Goal: Obtain resource: Obtain resource

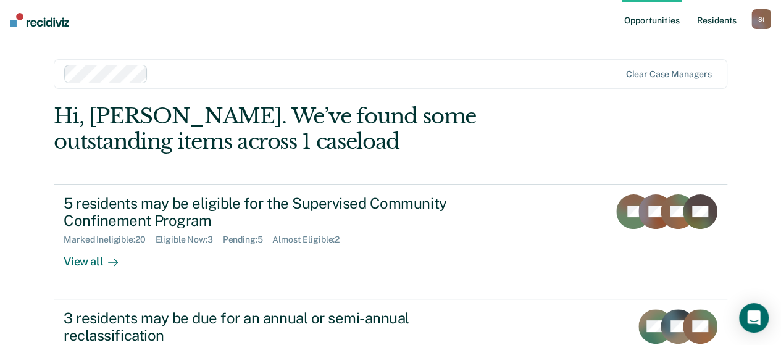
click at [716, 25] on link "Resident s" at bounding box center [716, 19] width 45 height 39
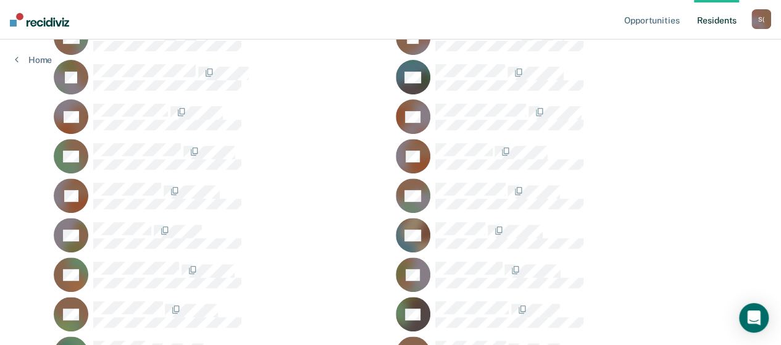
scroll to position [185, 0]
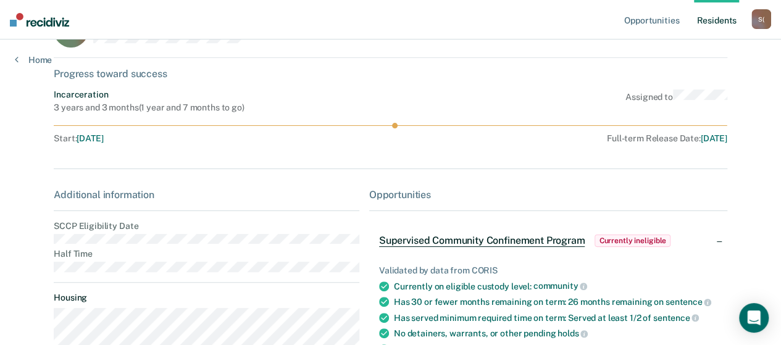
scroll to position [123, 0]
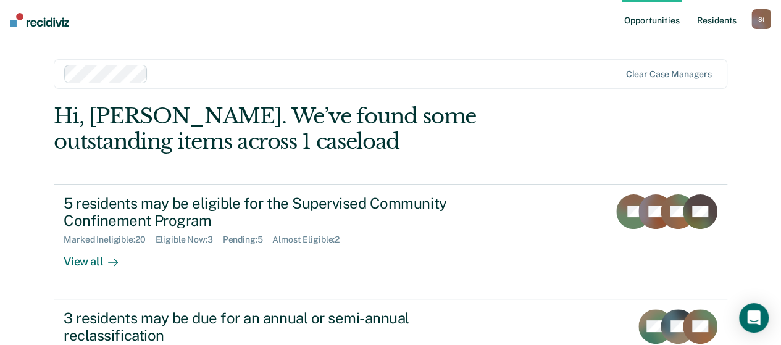
click at [732, 22] on link "Resident s" at bounding box center [716, 19] width 45 height 39
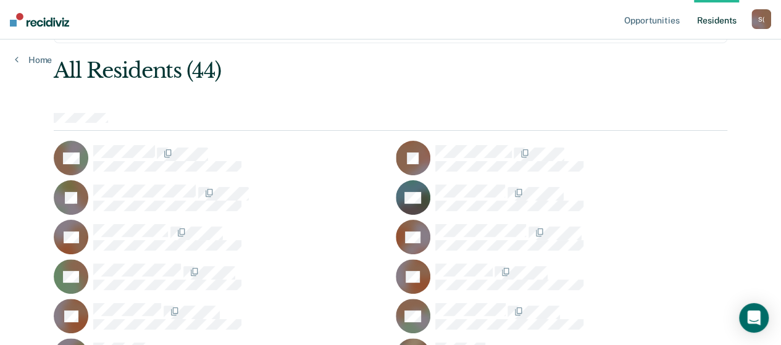
scroll to position [62, 0]
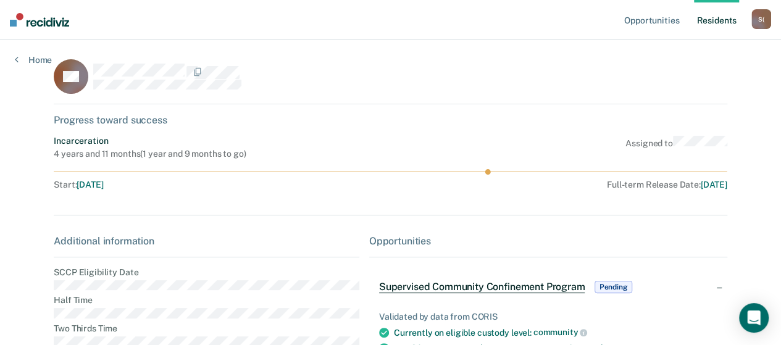
scroll to position [62, 0]
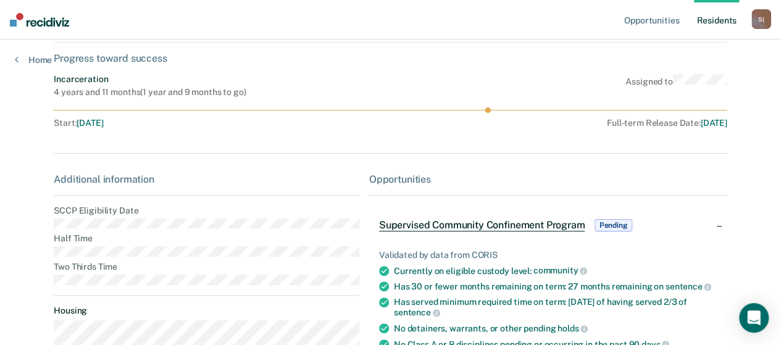
click at [562, 224] on span "Supervised Community Confinement Program" at bounding box center [482, 225] width 206 height 12
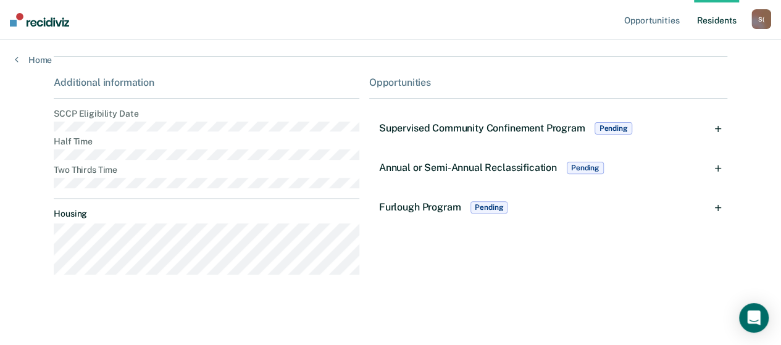
scroll to position [162, 0]
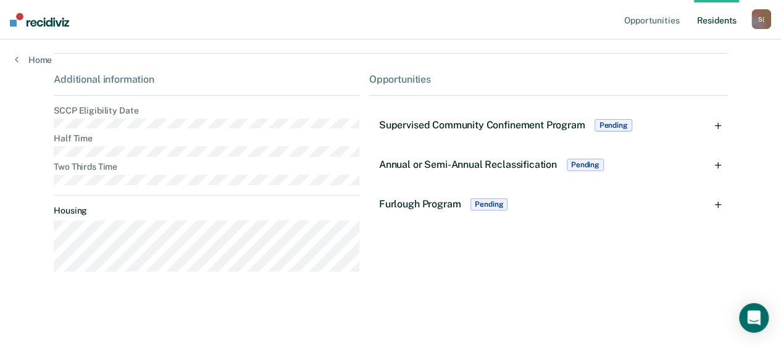
click at [720, 125] on div "Supervised Community Confinement Program Pending" at bounding box center [548, 125] width 358 height 39
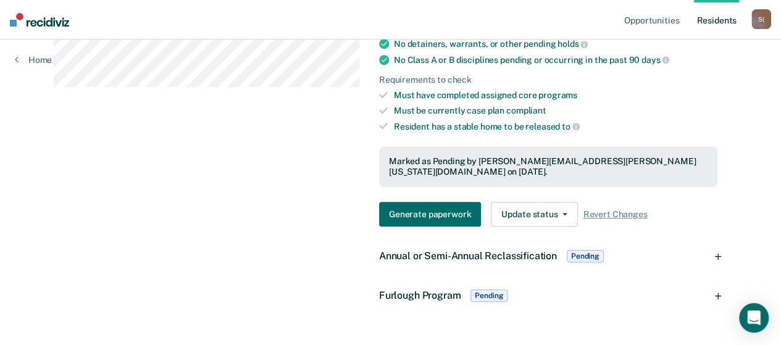
scroll to position [347, 0]
click at [445, 202] on button "Generate paperwork" at bounding box center [430, 213] width 102 height 25
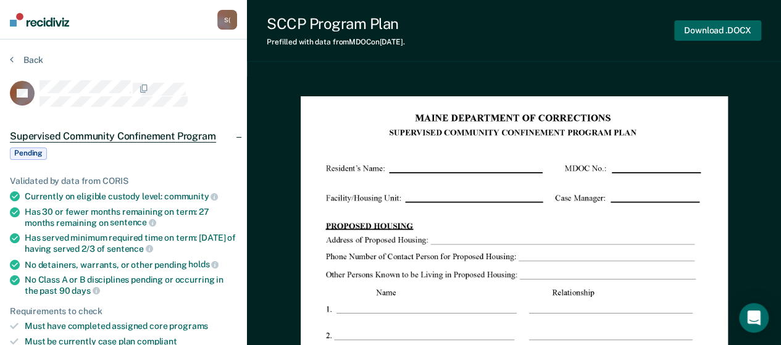
click at [692, 28] on button "Download .DOCX" at bounding box center [717, 30] width 87 height 20
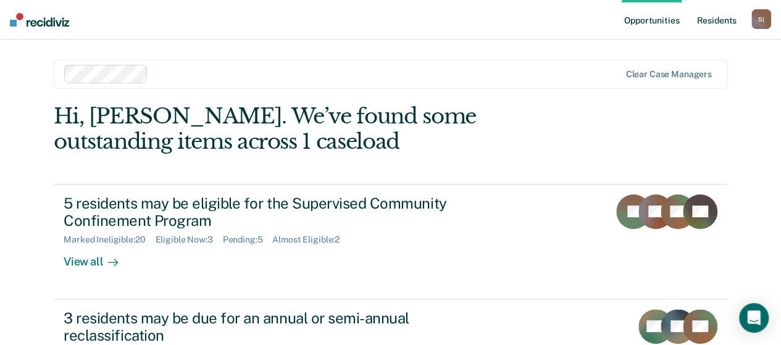
click at [723, 23] on link "Resident s" at bounding box center [716, 19] width 45 height 39
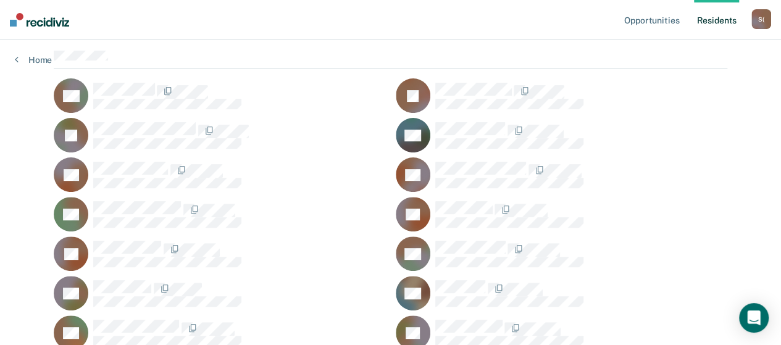
scroll to position [123, 0]
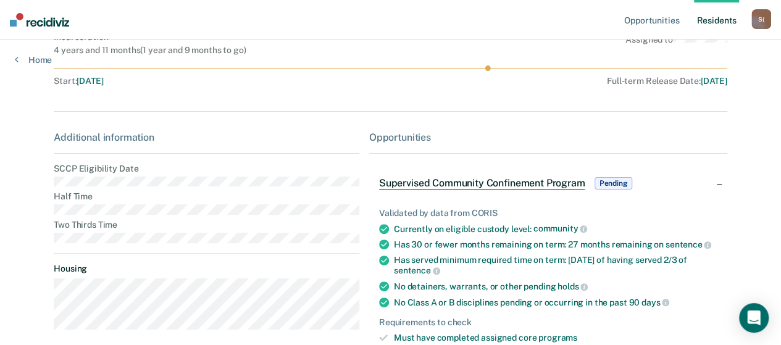
scroll to position [123, 0]
